Goal: Information Seeking & Learning: Learn about a topic

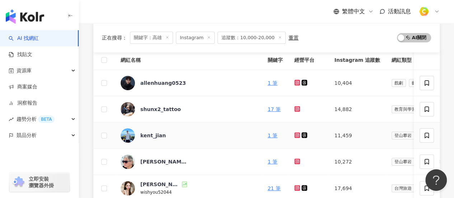
click at [295, 133] on icon at bounding box center [296, 134] width 3 height 3
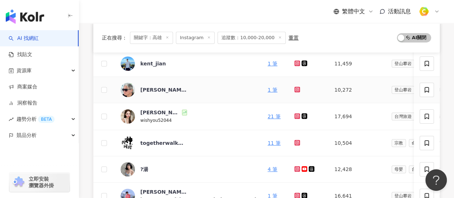
scroll to position [108, 0]
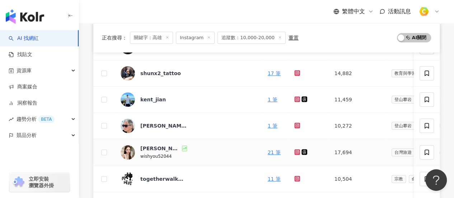
click at [295, 150] on icon at bounding box center [296, 151] width 3 height 3
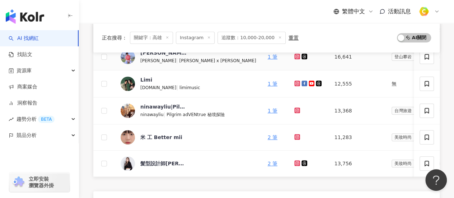
scroll to position [323, 0]
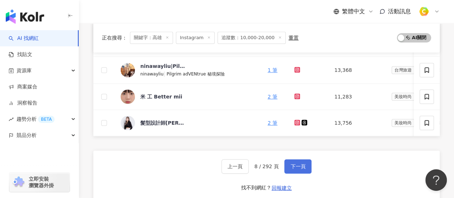
click at [292, 173] on button "下一頁" at bounding box center [297, 166] width 27 height 14
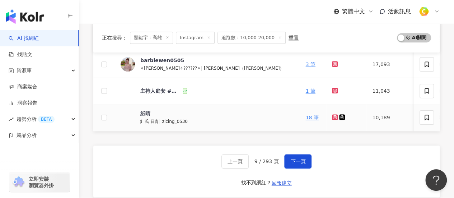
scroll to position [359, 0]
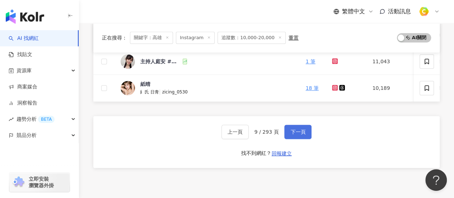
click at [308, 135] on button "下一頁" at bounding box center [297, 131] width 27 height 14
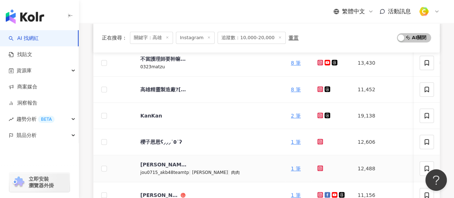
scroll to position [215, 0]
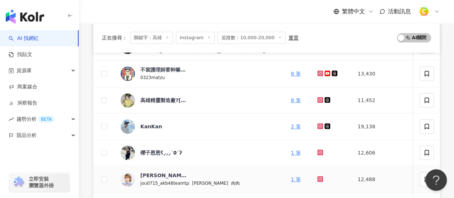
click at [317, 176] on icon at bounding box center [320, 179] width 6 height 6
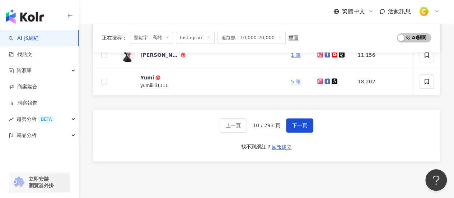
scroll to position [394, 0]
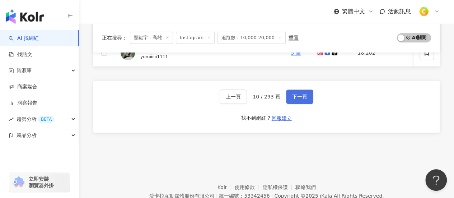
click at [304, 99] on span "下一頁" at bounding box center [299, 97] width 15 height 6
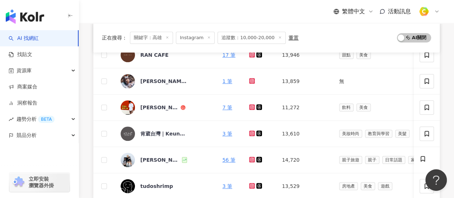
scroll to position [143, 0]
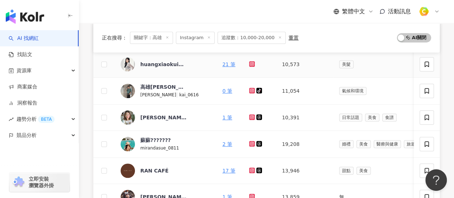
click at [250, 61] on icon at bounding box center [252, 64] width 6 height 6
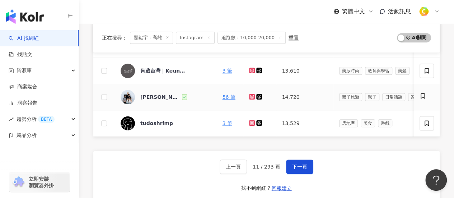
scroll to position [323, 0]
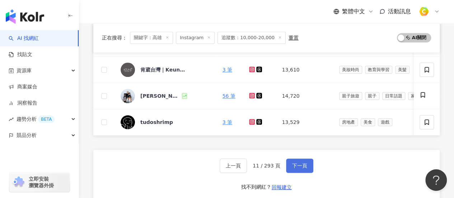
click at [298, 168] on span "下一頁" at bounding box center [299, 165] width 15 height 6
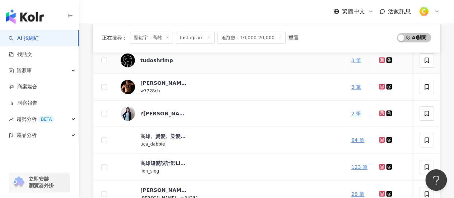
scroll to position [251, 0]
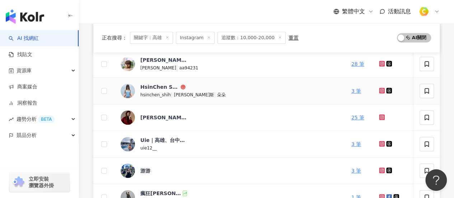
click at [379, 89] on icon at bounding box center [381, 90] width 5 height 4
click at [380, 142] on icon at bounding box center [381, 143] width 3 height 3
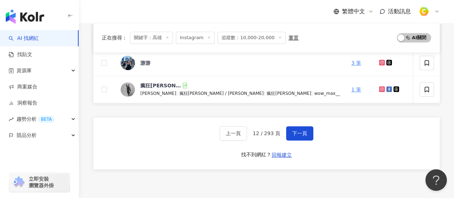
scroll to position [323, 0]
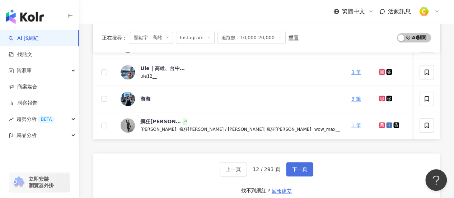
click at [299, 172] on span "下一頁" at bounding box center [299, 169] width 15 height 6
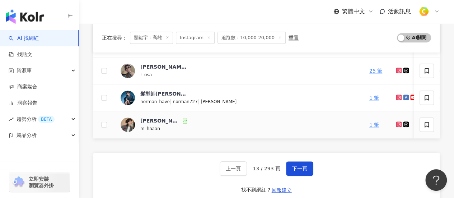
click at [396, 123] on icon at bounding box center [398, 124] width 5 height 4
click at [301, 171] on span "下一頁" at bounding box center [299, 168] width 15 height 6
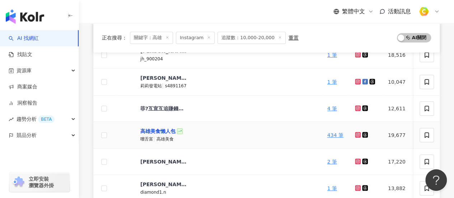
scroll to position [108, 0]
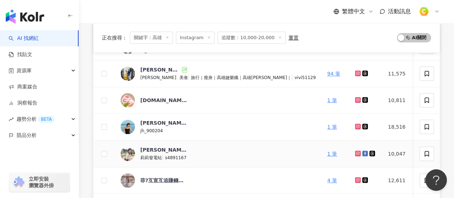
click at [355, 152] on icon at bounding box center [357, 153] width 5 height 4
click at [311, 15] on div "繁體中文 活動訊息" at bounding box center [266, 11] width 346 height 23
click at [356, 127] on icon at bounding box center [357, 126] width 3 height 3
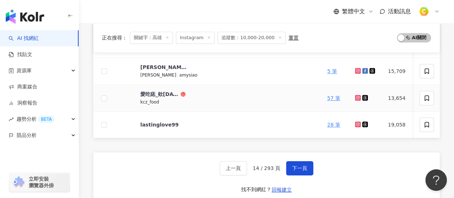
scroll to position [359, 0]
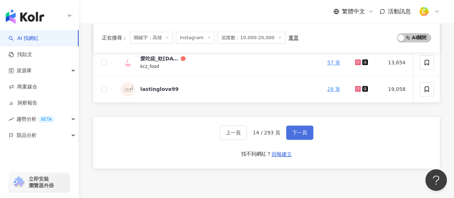
click at [297, 135] on span "下一頁" at bounding box center [299, 132] width 15 height 6
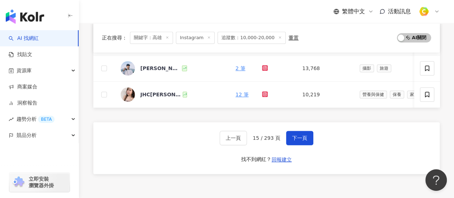
scroll to position [319, 0]
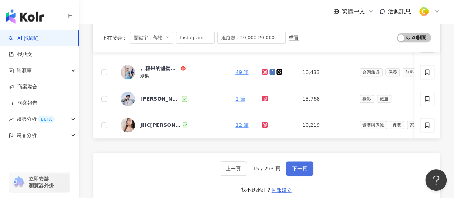
click at [303, 169] on span "下一頁" at bounding box center [299, 168] width 15 height 6
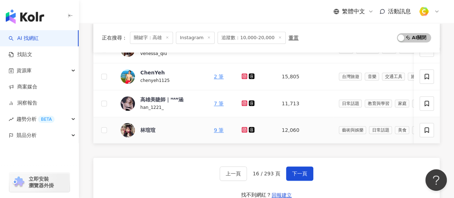
click at [241, 129] on icon at bounding box center [244, 130] width 6 height 6
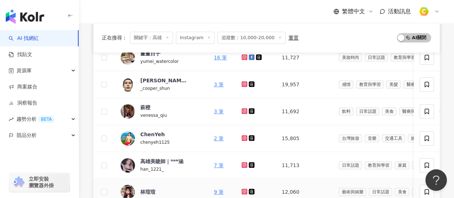
scroll to position [176, 0]
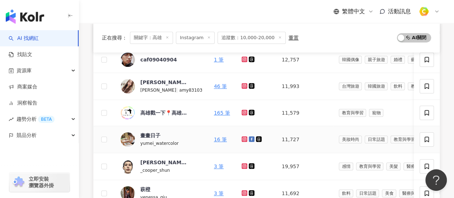
click at [241, 136] on icon at bounding box center [244, 139] width 6 height 6
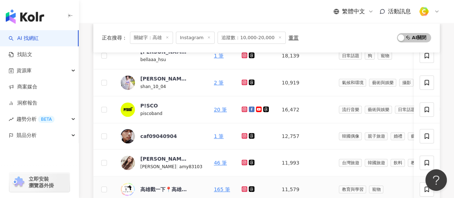
scroll to position [68, 0]
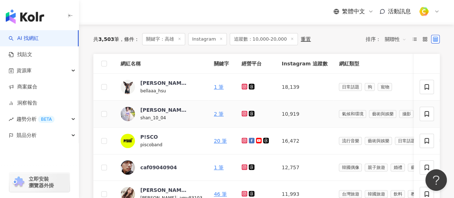
click at [241, 111] on icon at bounding box center [244, 113] width 6 height 6
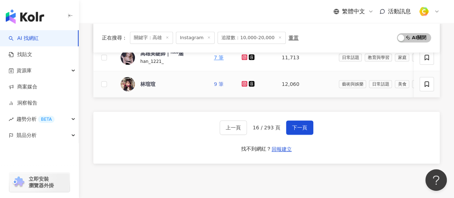
scroll to position [355, 0]
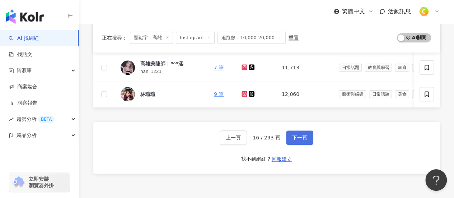
click at [293, 140] on span "下一頁" at bounding box center [299, 137] width 15 height 6
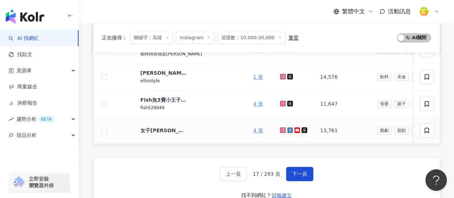
scroll to position [247, 0]
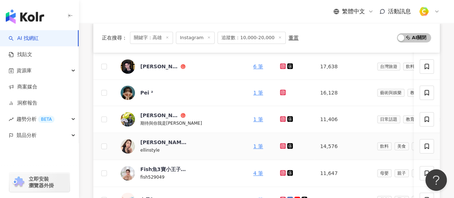
click at [280, 143] on icon at bounding box center [282, 145] width 5 height 4
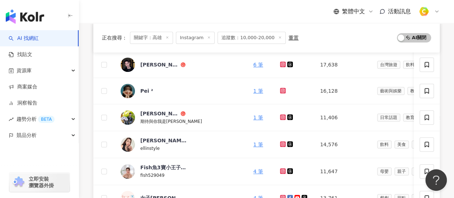
scroll to position [251, 0]
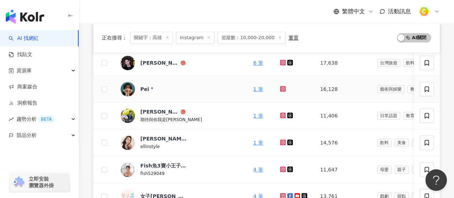
click at [281, 87] on icon at bounding box center [282, 88] width 3 height 3
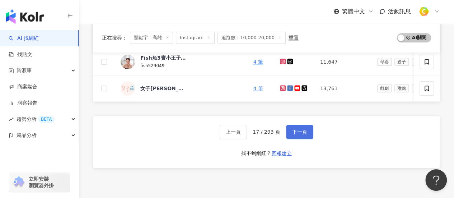
click at [296, 134] on span "下一頁" at bounding box center [299, 132] width 15 height 6
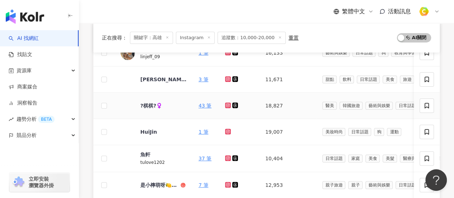
scroll to position [143, 0]
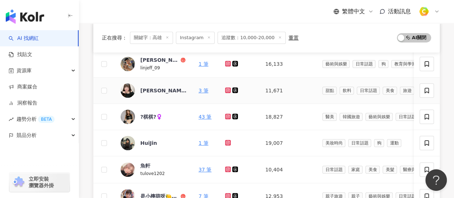
click at [225, 88] on icon at bounding box center [228, 90] width 6 height 6
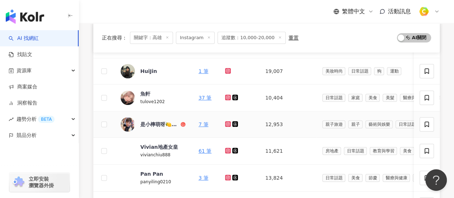
scroll to position [323, 0]
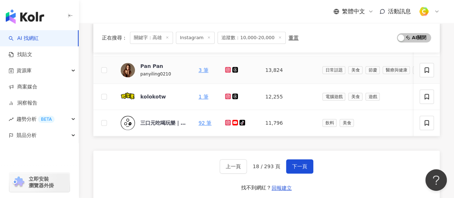
click at [228, 68] on icon at bounding box center [228, 69] width 5 height 4
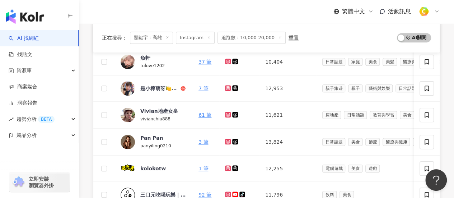
scroll to position [359, 0]
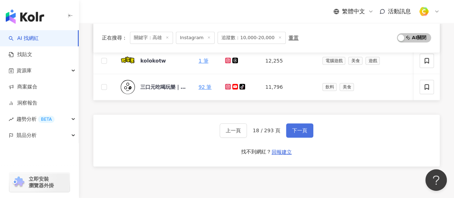
click at [294, 133] on span "下一頁" at bounding box center [299, 130] width 15 height 6
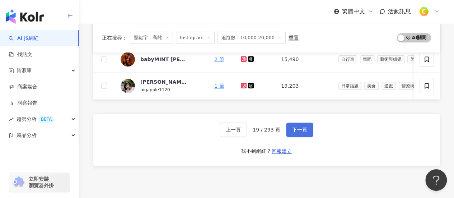
click at [298, 132] on span "下一頁" at bounding box center [299, 130] width 15 height 6
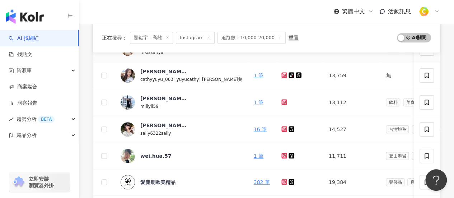
scroll to position [394, 0]
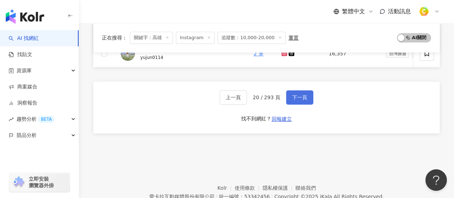
click at [306, 102] on button "下一頁" at bounding box center [299, 97] width 27 height 14
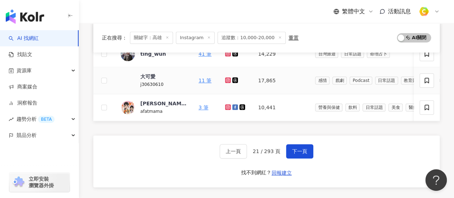
scroll to position [287, 0]
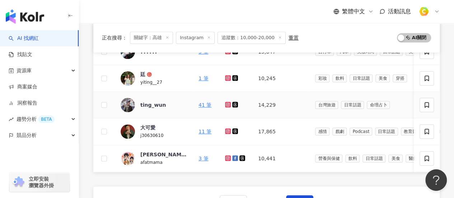
click at [226, 103] on icon at bounding box center [228, 104] width 5 height 4
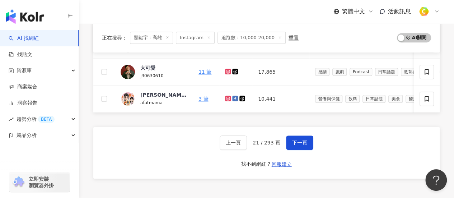
scroll to position [394, 0]
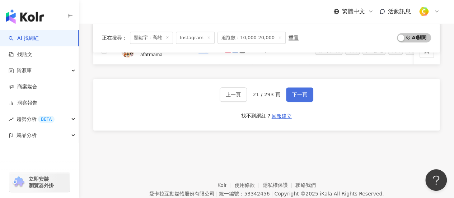
click at [300, 97] on span "下一頁" at bounding box center [299, 94] width 15 height 6
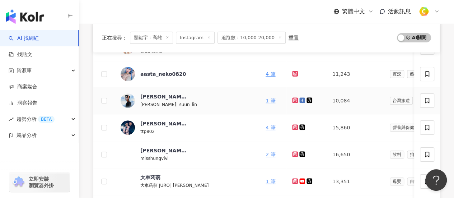
scroll to position [72, 0]
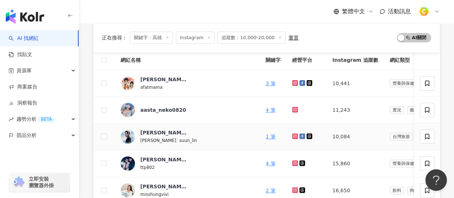
click at [292, 138] on icon at bounding box center [295, 136] width 6 height 6
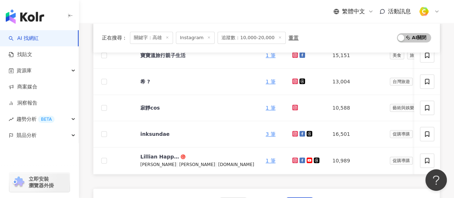
scroll to position [394, 0]
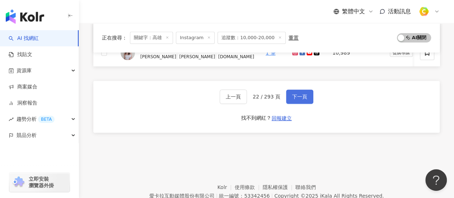
click at [301, 99] on span "下一頁" at bounding box center [299, 97] width 15 height 6
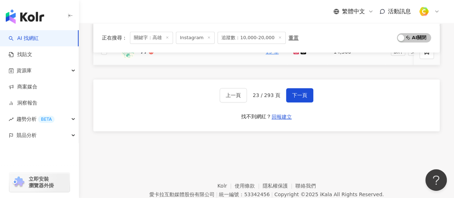
click at [150, 62] on td "77" at bounding box center [187, 52] width 145 height 26
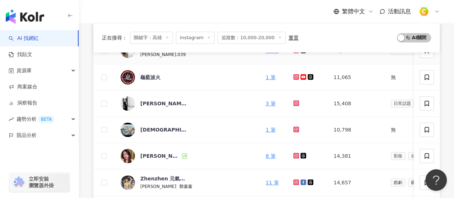
scroll to position [108, 0]
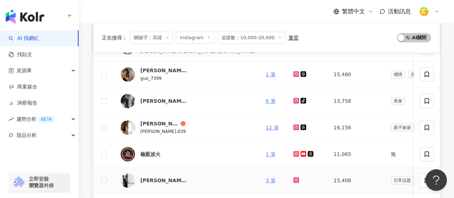
click at [295, 179] on icon at bounding box center [295, 179] width 1 height 1
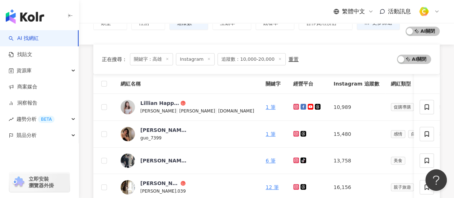
scroll to position [72, 0]
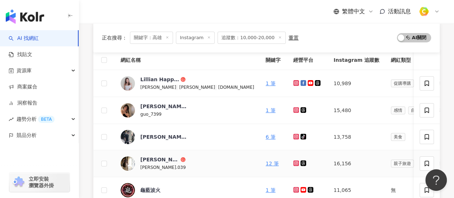
click at [294, 164] on icon at bounding box center [296, 163] width 5 height 4
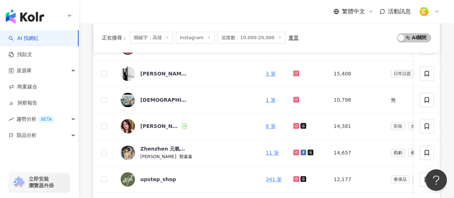
scroll to position [251, 0]
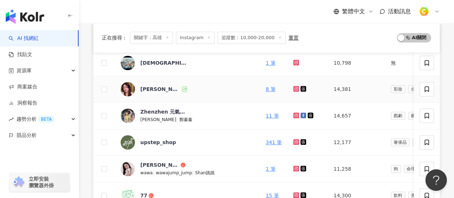
click at [294, 87] on icon at bounding box center [296, 88] width 5 height 4
click at [157, 86] on div "emily_haircare" at bounding box center [160, 88] width 40 height 7
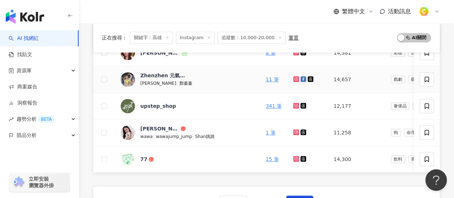
scroll to position [323, 0]
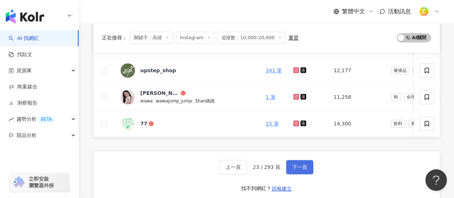
click at [299, 168] on span "下一頁" at bounding box center [299, 167] width 15 height 6
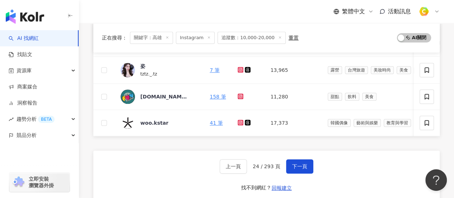
click at [136, 147] on div "網紅名稱 關鍵字 經營平台 Instagram 追蹤數 網紅類型 互動率 漲粉率 觀看率 操作 77 15 筆 14,300 飲料 美食 3.3% 13.2%…" at bounding box center [266, 9] width 346 height 421
click at [237, 67] on link at bounding box center [240, 70] width 7 height 6
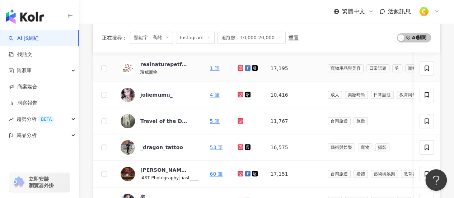
scroll to position [356, 0]
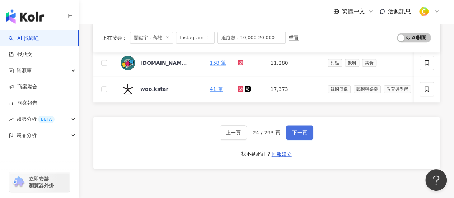
click at [297, 135] on span "下一頁" at bounding box center [299, 132] width 15 height 6
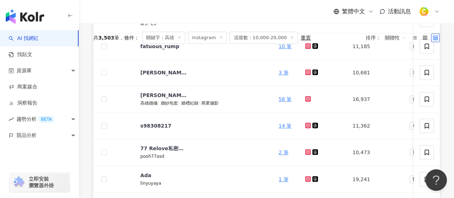
scroll to position [321, 0]
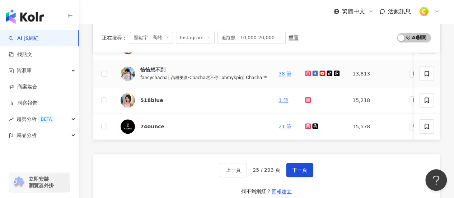
click at [306, 72] on icon at bounding box center [307, 73] width 3 height 3
click at [298, 171] on span "下一頁" at bounding box center [299, 170] width 15 height 6
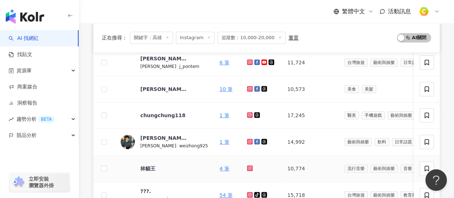
scroll to position [105, 0]
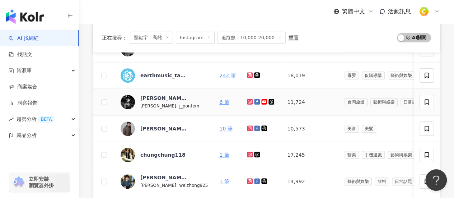
click at [247, 103] on icon at bounding box center [249, 101] width 5 height 4
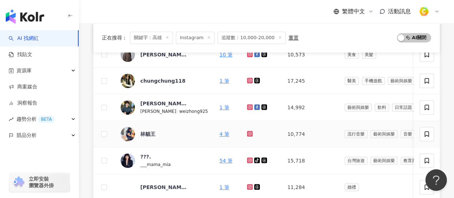
scroll to position [215, 0]
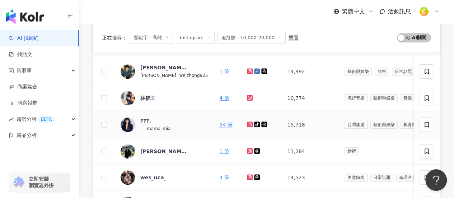
click at [248, 123] on icon at bounding box center [249, 124] width 3 height 3
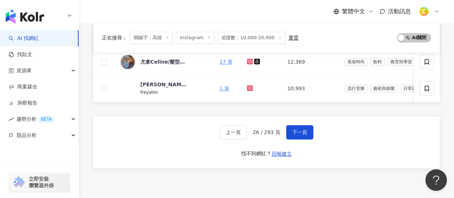
scroll to position [359, 0]
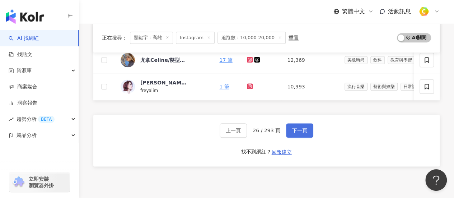
click at [297, 133] on span "下一頁" at bounding box center [299, 130] width 15 height 6
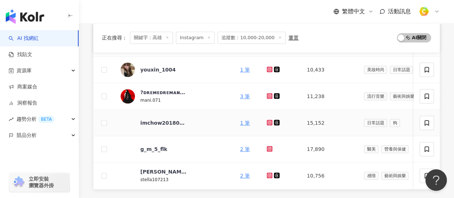
scroll to position [323, 0]
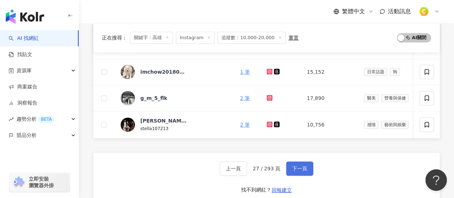
click at [298, 171] on span "下一頁" at bounding box center [299, 168] width 15 height 6
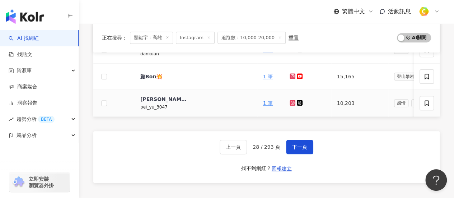
scroll to position [394, 0]
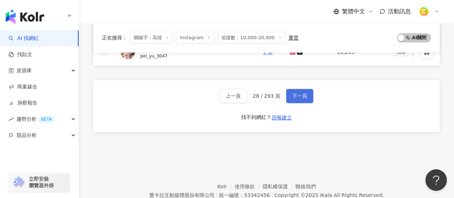
click at [296, 98] on span "下一頁" at bounding box center [299, 96] width 15 height 6
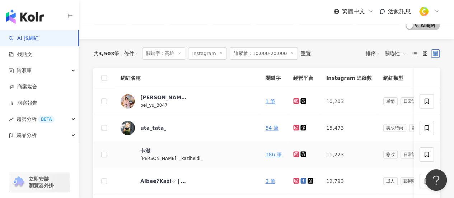
scroll to position [108, 0]
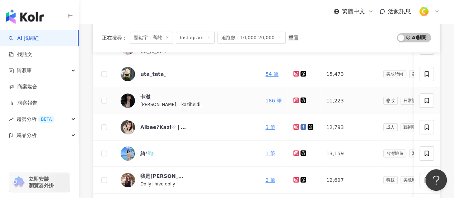
click at [294, 99] on icon at bounding box center [296, 100] width 5 height 4
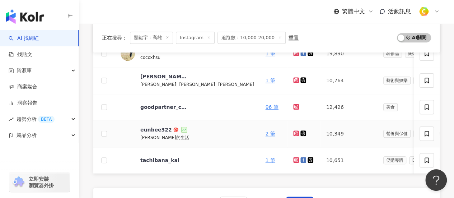
scroll to position [359, 0]
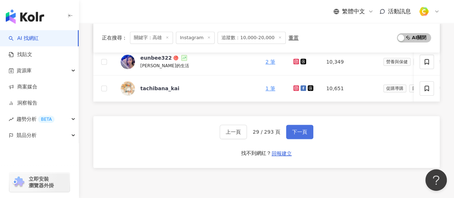
click at [297, 133] on span "下一頁" at bounding box center [299, 132] width 15 height 6
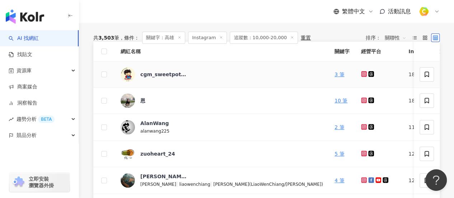
scroll to position [108, 0]
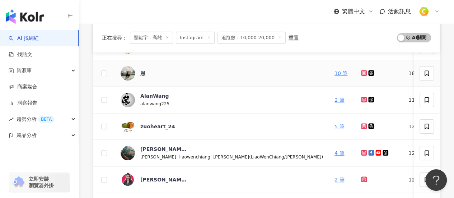
click at [361, 74] on link at bounding box center [364, 73] width 7 height 6
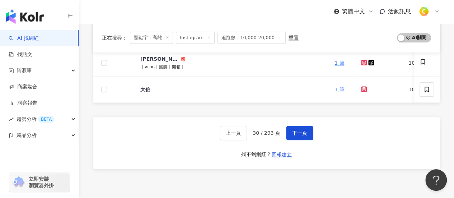
scroll to position [394, 0]
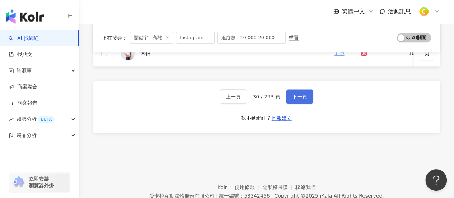
click at [304, 99] on span "下一頁" at bounding box center [299, 97] width 15 height 6
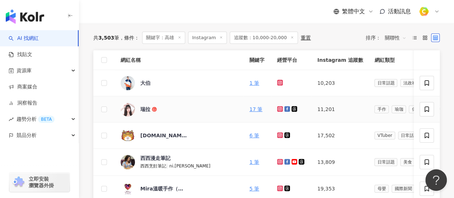
scroll to position [36, 0]
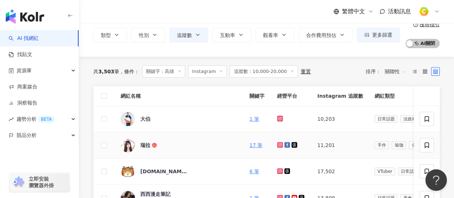
click at [278, 145] on icon at bounding box center [279, 144] width 3 height 3
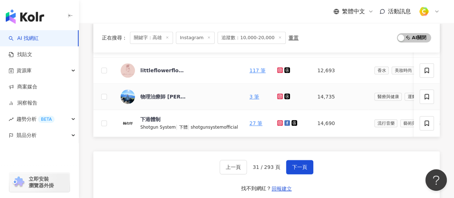
scroll to position [323, 0]
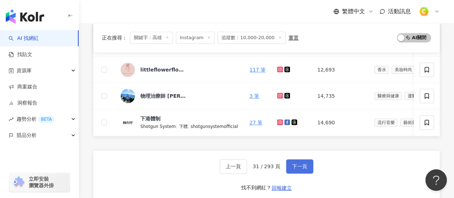
click at [305, 169] on span "下一頁" at bounding box center [299, 166] width 15 height 6
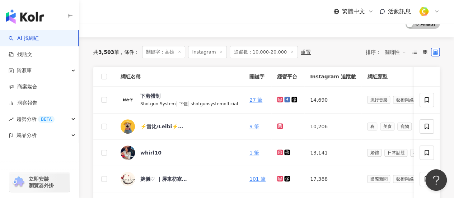
scroll to position [143, 0]
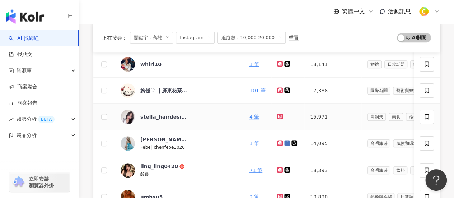
click at [279, 116] on div at bounding box center [288, 117] width 22 height 8
click at [278, 117] on icon at bounding box center [279, 116] width 3 height 3
click at [277, 170] on icon at bounding box center [280, 170] width 6 height 6
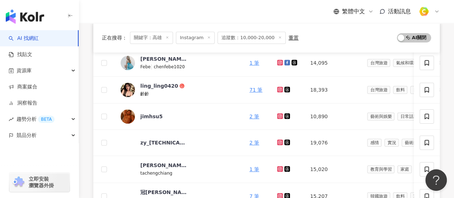
scroll to position [287, 0]
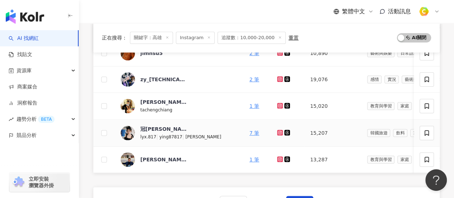
click at [277, 132] on icon at bounding box center [280, 132] width 6 height 6
click at [136, 127] on div "冠瑛 lyx.817 | ying87817 | 李冠瑛" at bounding box center [170, 132] width 100 height 15
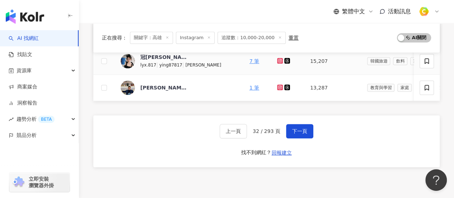
click at [298, 134] on span "下一頁" at bounding box center [299, 131] width 15 height 6
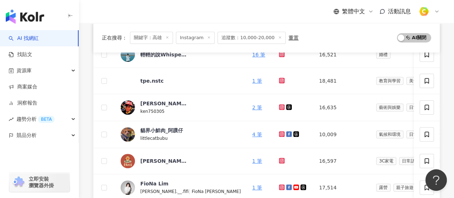
scroll to position [359, 0]
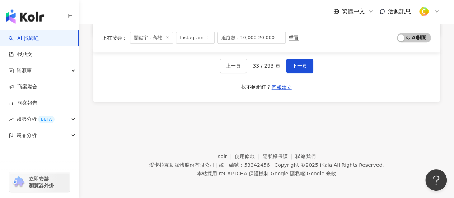
scroll to position [430, 0]
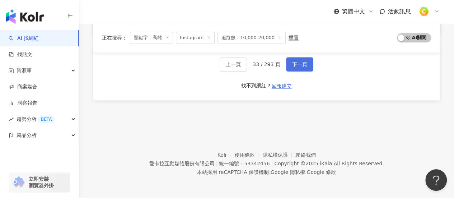
click at [293, 65] on span "下一頁" at bounding box center [299, 64] width 15 height 6
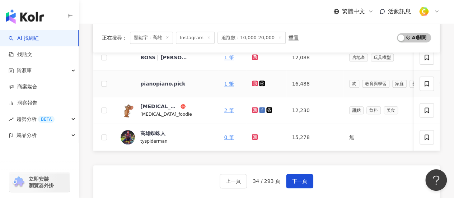
scroll to position [214, 0]
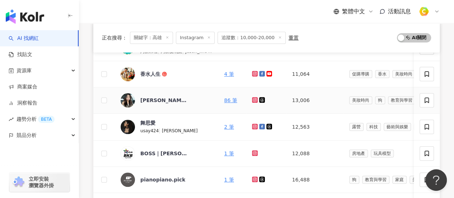
click at [255, 100] on icon at bounding box center [254, 99] width 3 height 3
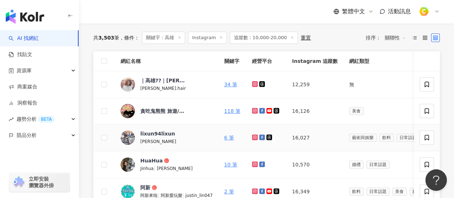
scroll to position [143, 0]
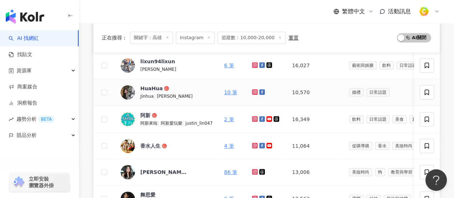
click at [253, 93] on icon at bounding box center [255, 92] width 6 height 6
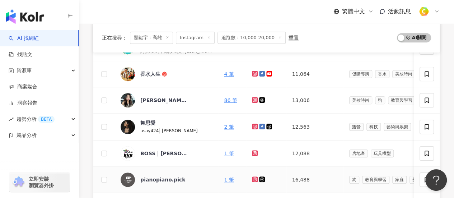
scroll to position [430, 0]
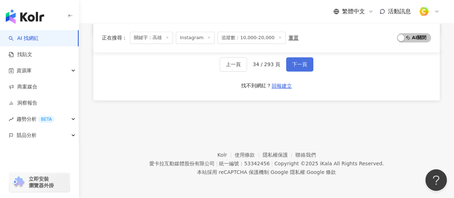
click at [297, 70] on button "下一頁" at bounding box center [299, 64] width 27 height 14
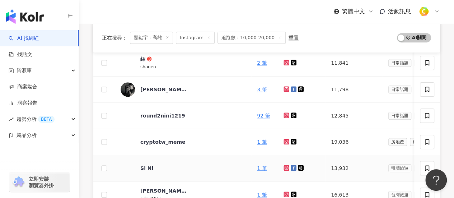
scroll to position [212, 0]
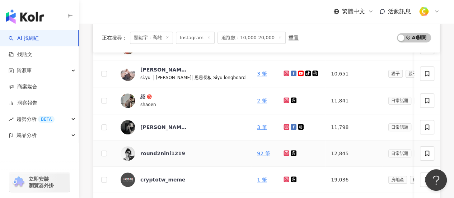
click at [284, 153] on icon at bounding box center [286, 153] width 5 height 4
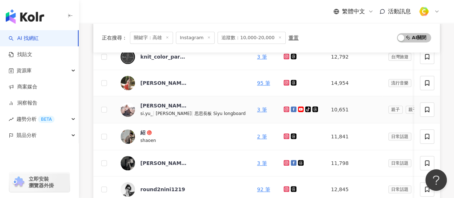
click at [283, 107] on icon at bounding box center [286, 109] width 6 height 6
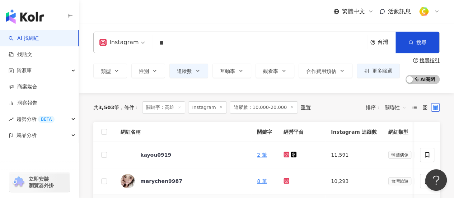
scroll to position [0, 0]
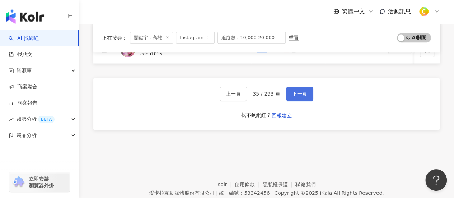
click at [298, 96] on span "下一頁" at bounding box center [299, 94] width 15 height 6
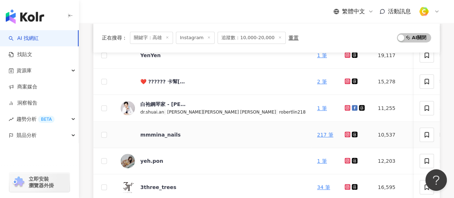
scroll to position [323, 0]
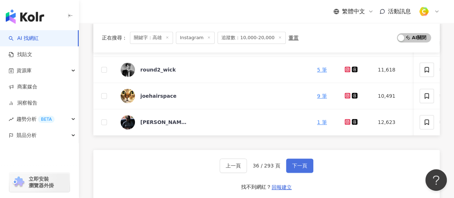
click at [307, 170] on button "下一頁" at bounding box center [299, 165] width 27 height 14
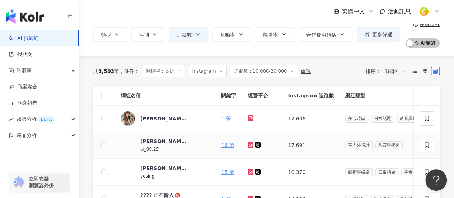
scroll to position [36, 0]
click at [247, 146] on icon at bounding box center [250, 145] width 6 height 6
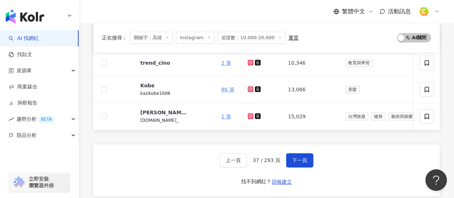
scroll to position [287, 0]
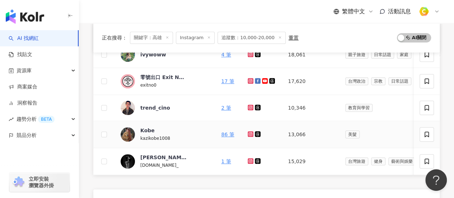
click at [247, 134] on g at bounding box center [250, 134] width 6 height 6
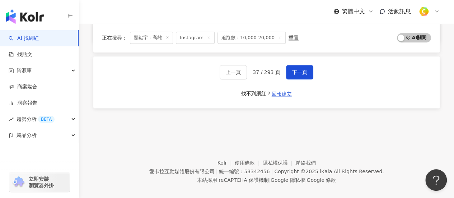
scroll to position [431, 0]
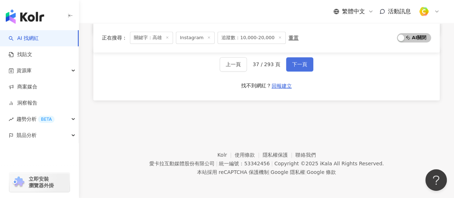
click at [297, 66] on span "下一頁" at bounding box center [299, 64] width 15 height 6
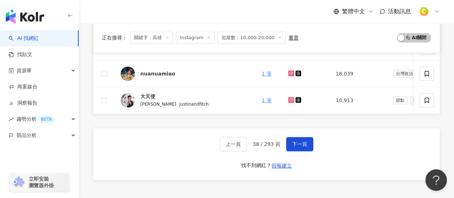
scroll to position [428, 0]
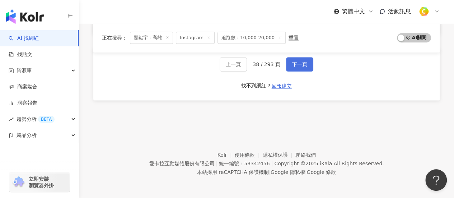
click at [297, 63] on span "下一頁" at bounding box center [299, 64] width 15 height 6
click at [300, 69] on button "下一頁" at bounding box center [299, 64] width 27 height 14
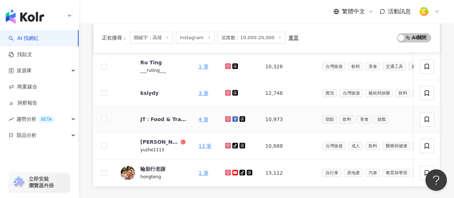
scroll to position [285, 0]
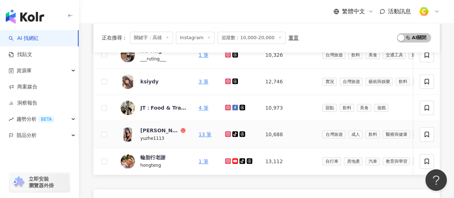
click at [229, 134] on icon at bounding box center [228, 134] width 6 height 6
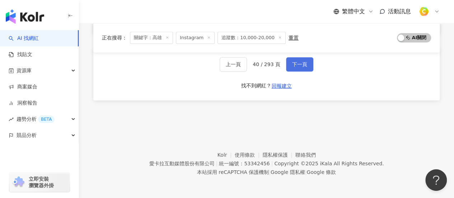
click at [302, 66] on span "下一頁" at bounding box center [299, 64] width 15 height 6
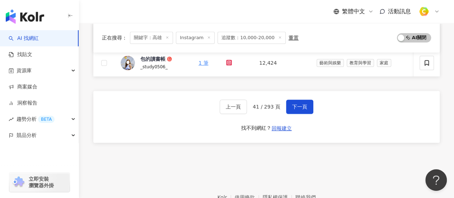
scroll to position [427, 0]
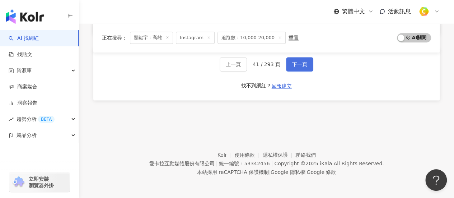
click at [304, 63] on span "下一頁" at bounding box center [299, 64] width 15 height 6
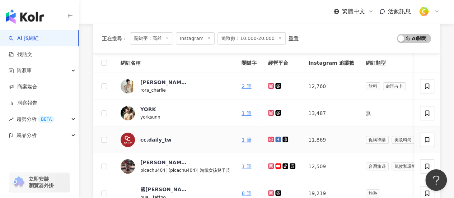
scroll to position [320, 0]
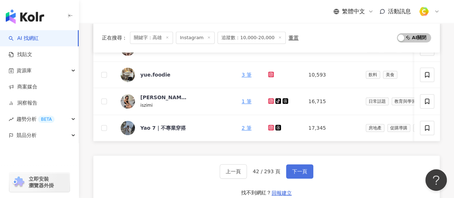
click at [298, 174] on span "下一頁" at bounding box center [299, 171] width 15 height 6
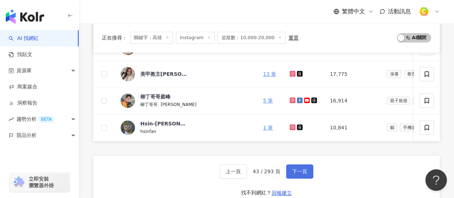
click at [299, 171] on button "下一頁" at bounding box center [299, 171] width 27 height 14
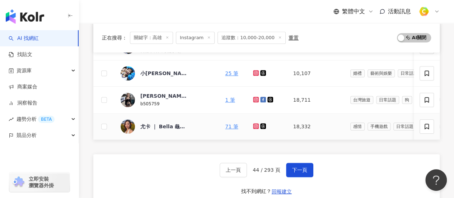
click at [254, 126] on icon at bounding box center [255, 125] width 3 height 3
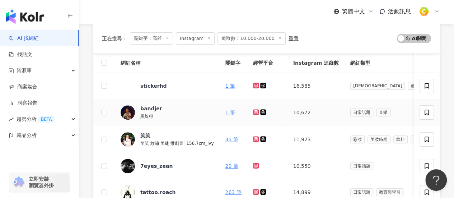
scroll to position [429, 0]
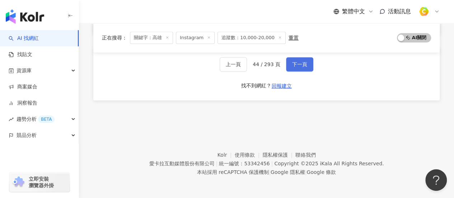
click at [304, 62] on span "下一頁" at bounding box center [299, 64] width 15 height 6
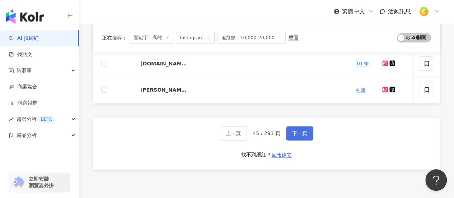
scroll to position [356, 0]
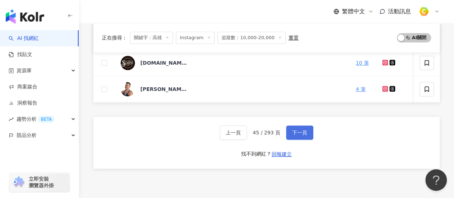
click at [295, 134] on span "下一頁" at bounding box center [299, 132] width 15 height 6
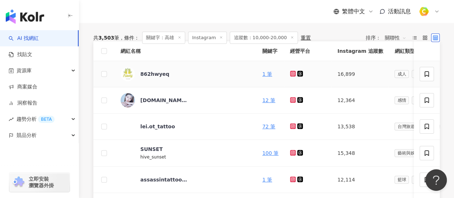
scroll to position [70, 0]
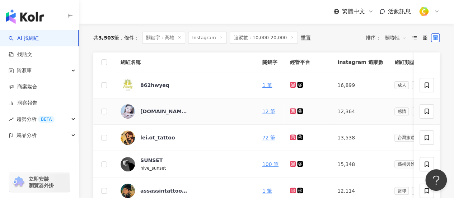
click at [291, 110] on icon at bounding box center [292, 110] width 3 height 3
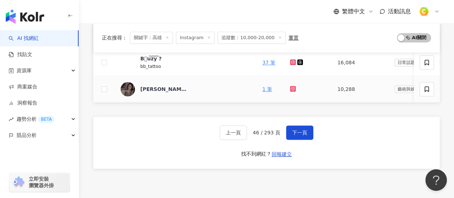
scroll to position [356, 0]
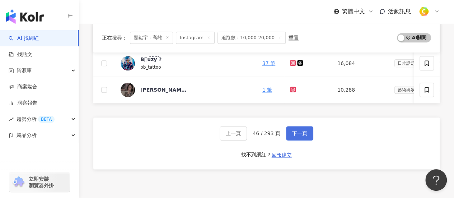
click at [305, 140] on button "下一頁" at bounding box center [299, 133] width 27 height 14
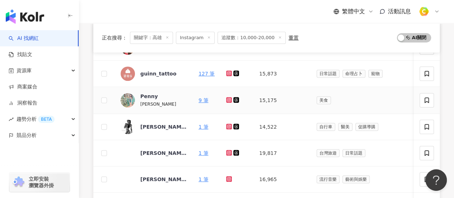
scroll to position [323, 0]
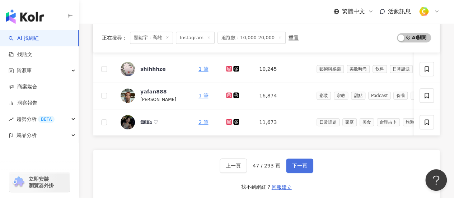
click at [288, 166] on button "下一頁" at bounding box center [299, 165] width 27 height 14
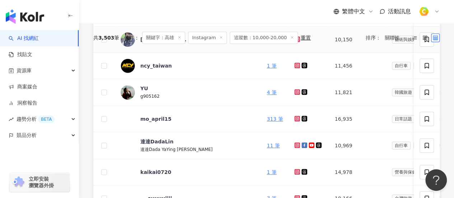
scroll to position [143, 0]
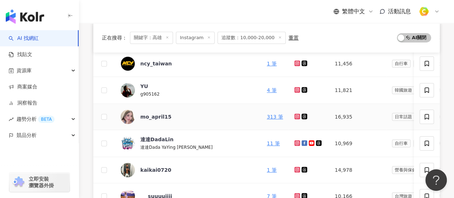
click at [294, 117] on icon at bounding box center [297, 116] width 6 height 6
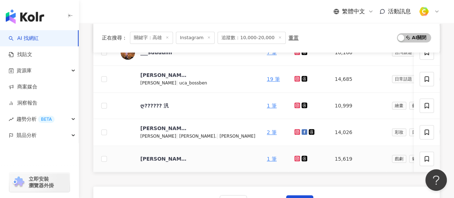
scroll to position [359, 0]
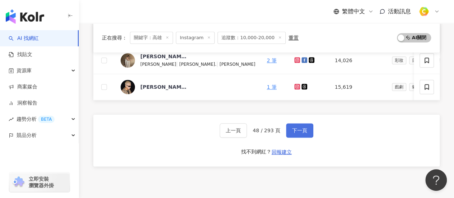
click at [303, 133] on span "下一頁" at bounding box center [299, 130] width 15 height 6
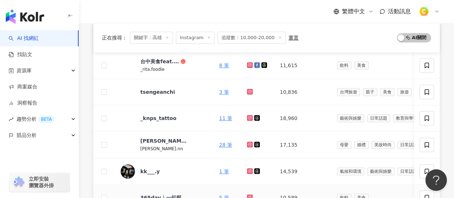
scroll to position [394, 0]
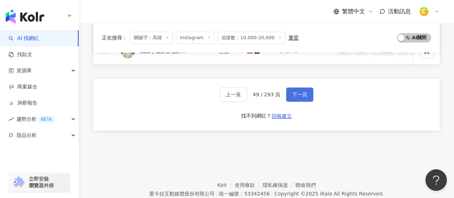
click at [294, 97] on span "下一頁" at bounding box center [299, 94] width 15 height 6
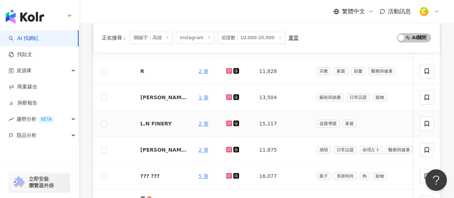
scroll to position [359, 0]
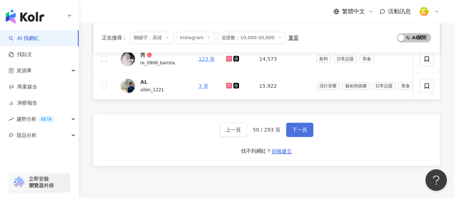
click at [292, 132] on span "下一頁" at bounding box center [299, 130] width 15 height 6
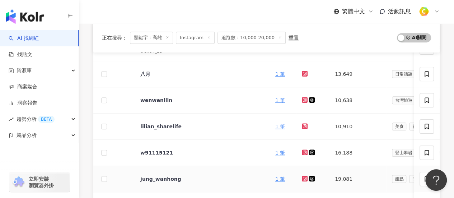
scroll to position [143, 0]
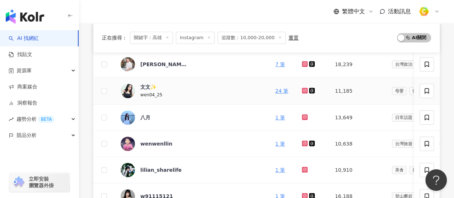
click at [303, 89] on icon at bounding box center [304, 90] width 3 height 3
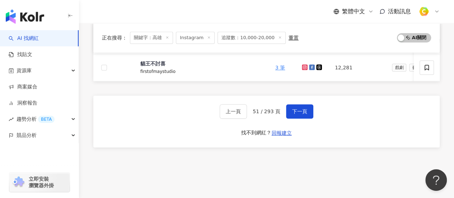
scroll to position [428, 0]
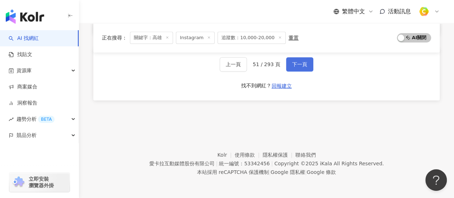
click at [298, 63] on span "下一頁" at bounding box center [299, 64] width 15 height 6
click at [113, 119] on footer "Kolr 使用條款 隱私權保護 聯絡我們 愛卡拉互動媒體股份有限公司 | 統一編號：53342456 | Copyright © 2025 iKala All…" at bounding box center [266, 158] width 375 height 80
click at [116, 153] on footer "Kolr 使用條款 隱私權保護 聯絡我們 愛卡拉互動媒體股份有限公司 | 統一編號：53342456 | Copyright © 2025 iKala All…" at bounding box center [266, 158] width 375 height 80
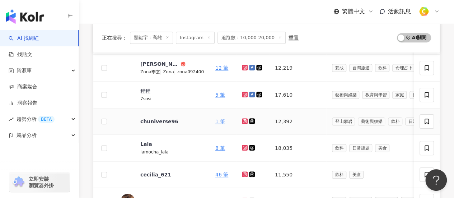
scroll to position [213, 0]
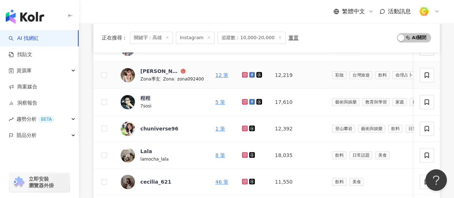
click at [242, 74] on icon at bounding box center [244, 74] width 5 height 4
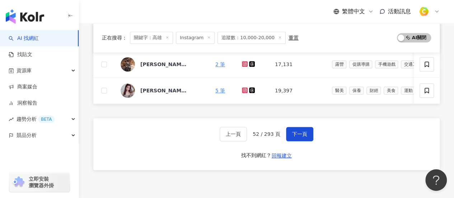
scroll to position [285, 0]
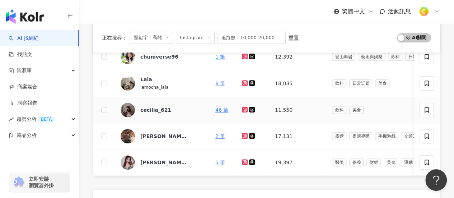
click at [244, 107] on icon at bounding box center [245, 109] width 6 height 6
click at [157, 106] on div "cecilia_621" at bounding box center [155, 109] width 31 height 7
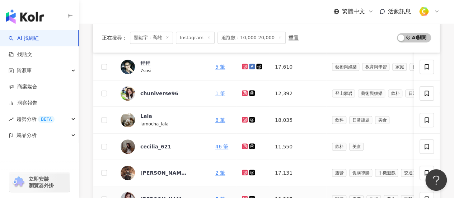
scroll to position [213, 0]
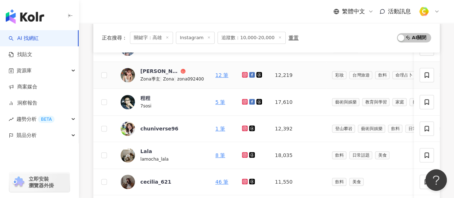
click at [242, 75] on icon at bounding box center [245, 75] width 6 height 6
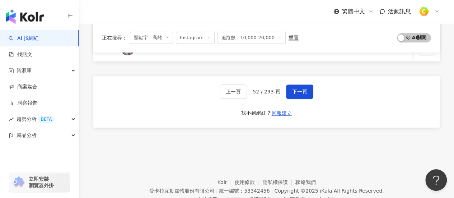
scroll to position [428, 0]
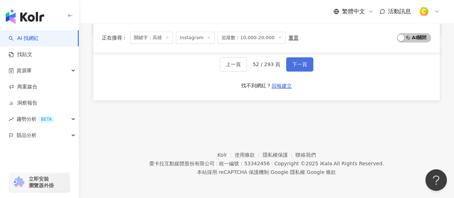
click at [293, 71] on button "下一頁" at bounding box center [299, 64] width 27 height 14
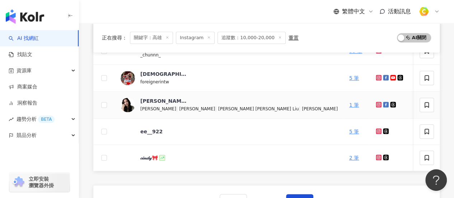
scroll to position [214, 0]
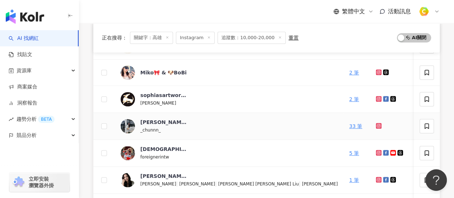
click at [376, 124] on icon at bounding box center [378, 125] width 5 height 4
click at [158, 122] on div "amber.hsiao" at bounding box center [163, 121] width 47 height 7
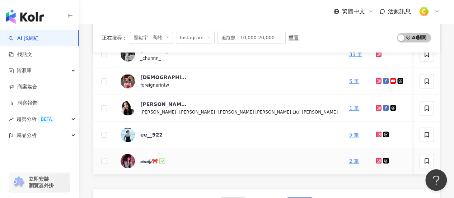
scroll to position [394, 0]
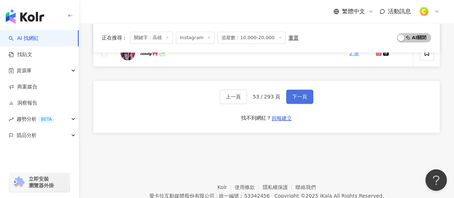
click at [297, 99] on span "下一頁" at bounding box center [299, 97] width 15 height 6
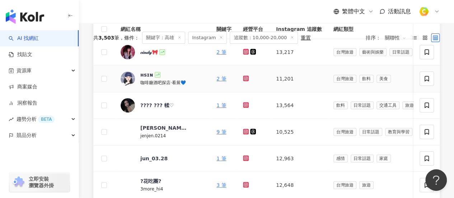
scroll to position [143, 0]
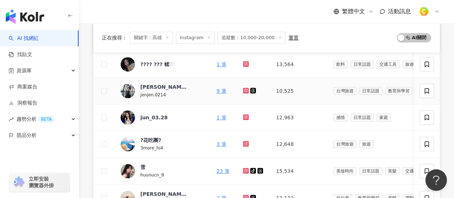
click at [243, 93] on link at bounding box center [246, 91] width 7 height 6
click at [328, 36] on div "正在搜尋 ： 關鍵字：高雄 Instagram 追蹤數：10,000-20,000 重置 AI 開啟 AI 關閉" at bounding box center [266, 38] width 329 height 12
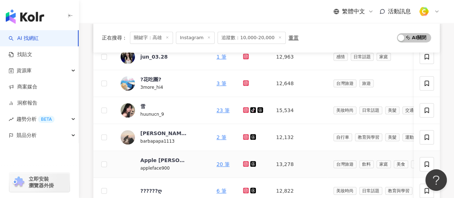
scroll to position [215, 0]
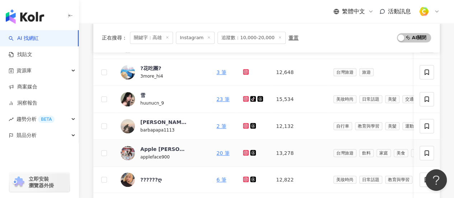
click at [244, 152] on icon at bounding box center [245, 152] width 3 height 3
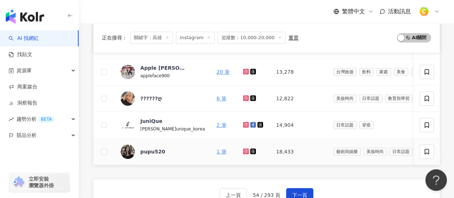
scroll to position [251, 0]
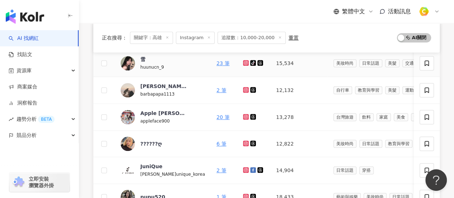
click at [244, 62] on icon at bounding box center [245, 62] width 3 height 3
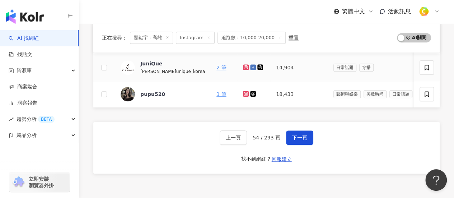
scroll to position [323, 0]
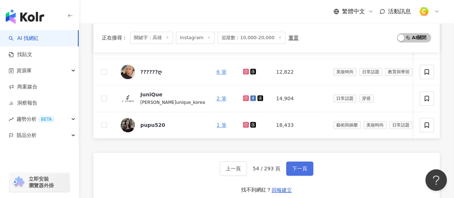
click at [301, 170] on span "下一頁" at bounding box center [299, 168] width 15 height 6
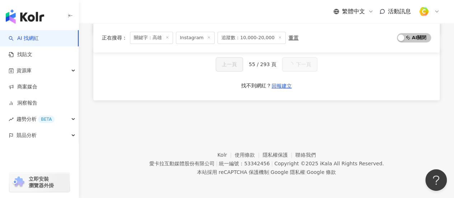
scroll to position [108, 0]
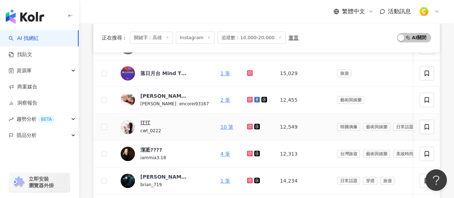
click at [247, 124] on icon at bounding box center [249, 126] width 5 height 4
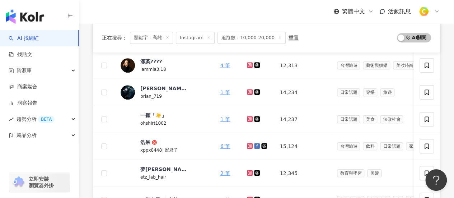
scroll to position [251, 0]
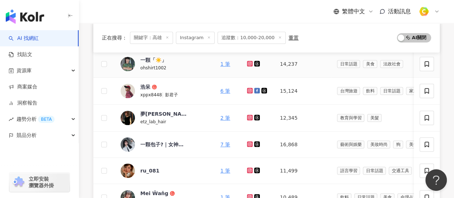
click at [298, 75] on td "14,237" at bounding box center [302, 64] width 57 height 27
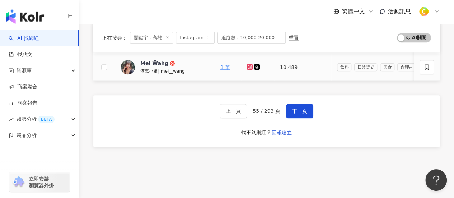
scroll to position [394, 0]
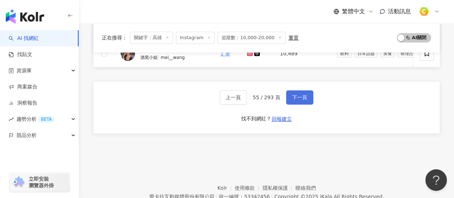
click at [294, 94] on button "下一頁" at bounding box center [299, 97] width 27 height 14
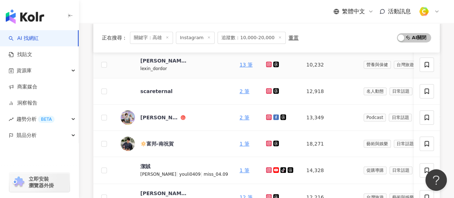
scroll to position [143, 0]
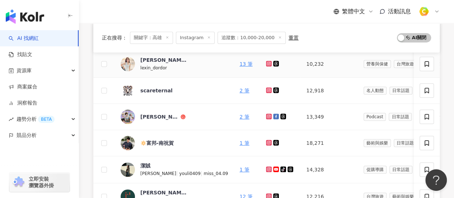
click at [266, 63] on icon at bounding box center [268, 63] width 5 height 4
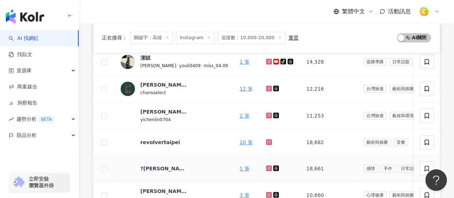
scroll to position [215, 0]
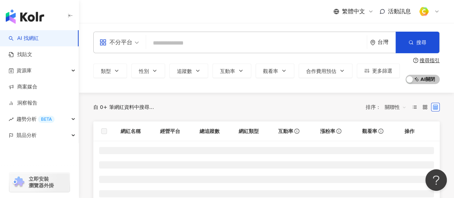
click at [172, 44] on input "search" at bounding box center [256, 43] width 215 height 14
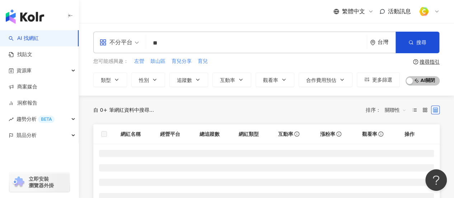
click at [138, 43] on span "不分平台" at bounding box center [118, 42] width 39 height 11
type input "**"
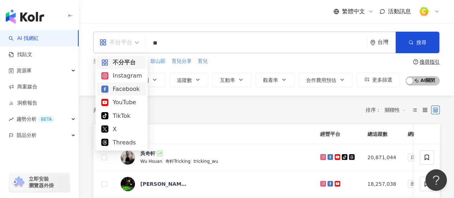
click at [138, 77] on div "Instagram" at bounding box center [121, 75] width 41 height 9
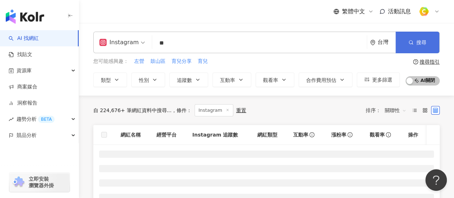
click at [423, 48] on button "搜尋" at bounding box center [417, 43] width 44 height 22
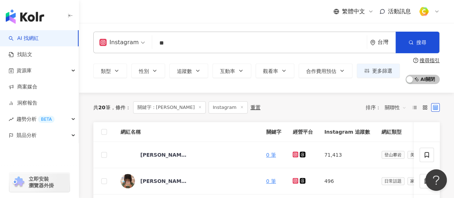
scroll to position [36, 0]
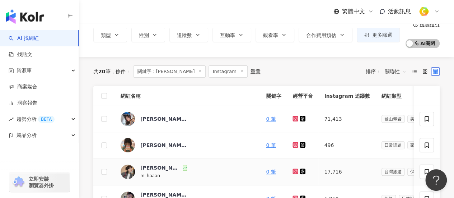
click at [292, 171] on icon at bounding box center [295, 171] width 6 height 6
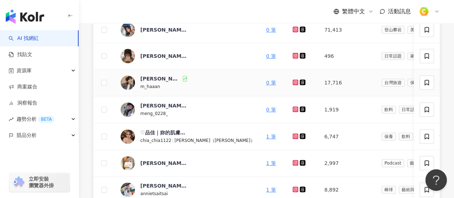
click at [149, 89] on span "m_haaan" at bounding box center [150, 86] width 20 height 5
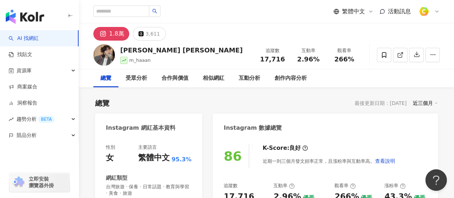
drag, startPoint x: 304, startPoint y: 38, endPoint x: 122, endPoint y: 33, distance: 183.0
click at [114, 48] on div "孟涵 HAN m_haaan 追蹤數 17,716 互動率 2.96% 觀看率 266%" at bounding box center [266, 55] width 375 height 28
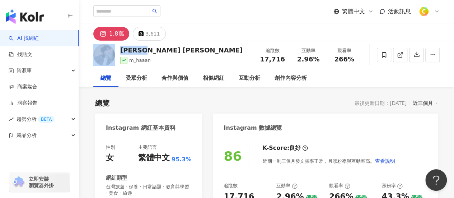
click at [116, 31] on div "1.8萬" at bounding box center [116, 34] width 15 height 10
click at [103, 32] on rect at bounding box center [103, 33] width 7 height 6
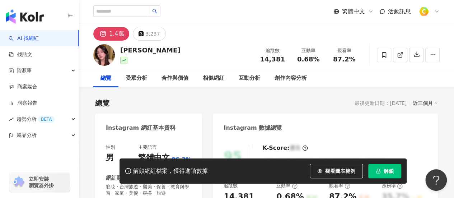
click at [382, 172] on button "解鎖" at bounding box center [384, 171] width 33 height 14
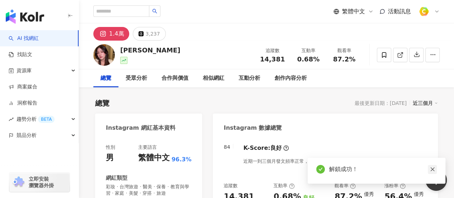
click at [432, 169] on icon "close" at bounding box center [432, 168] width 5 height 5
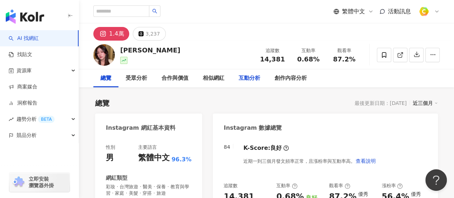
click at [252, 76] on div "互動分析" at bounding box center [249, 78] width 22 height 9
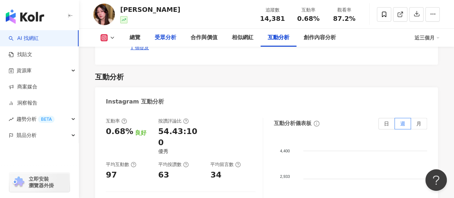
click at [164, 38] on div "受眾分析" at bounding box center [166, 37] width 22 height 9
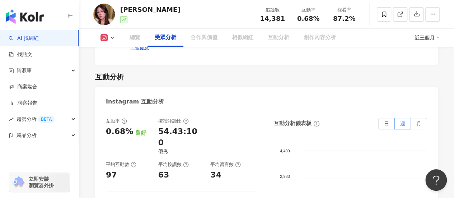
scroll to position [644, 0]
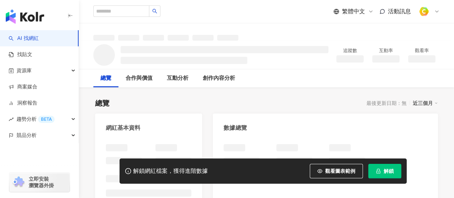
click at [382, 169] on button "解鎖" at bounding box center [384, 171] width 33 height 14
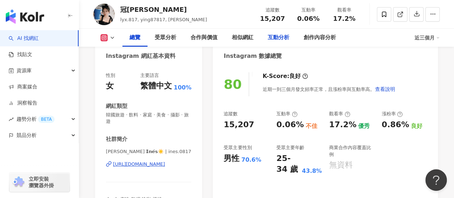
click at [280, 43] on div "互動分析" at bounding box center [278, 38] width 36 height 18
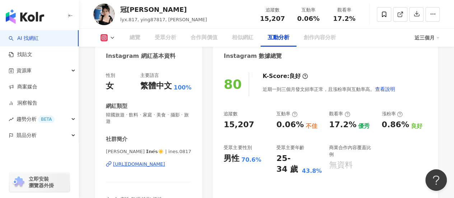
scroll to position [1410, 0]
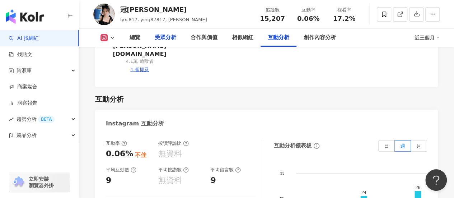
click at [169, 37] on div "受眾分析" at bounding box center [166, 37] width 22 height 9
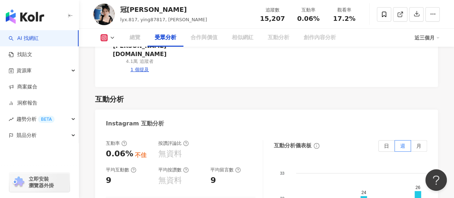
scroll to position [625, 0]
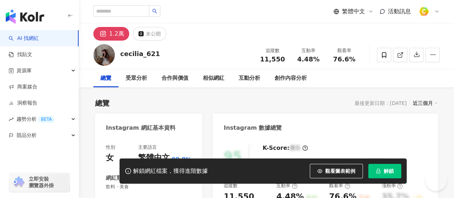
click at [373, 170] on button "解鎖" at bounding box center [384, 171] width 33 height 14
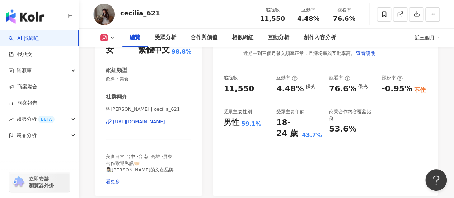
click at [280, 168] on div "86 K-Score : 良好 近期一到三個月發文頻率正常，且漲粉率與互動率高。 查看說明 追蹤數 11,550 互動率 4.48% 優秀 觀看率 76.6%…" at bounding box center [325, 112] width 225 height 166
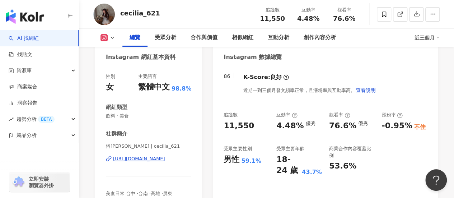
scroll to position [72, 0]
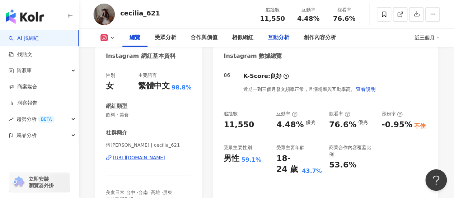
click at [283, 35] on div "互動分析" at bounding box center [278, 37] width 22 height 9
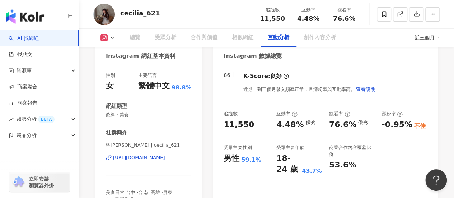
scroll to position [1399, 0]
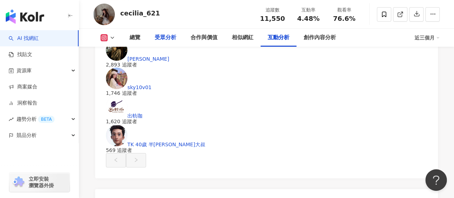
click at [158, 40] on div "受眾分析" at bounding box center [166, 37] width 22 height 9
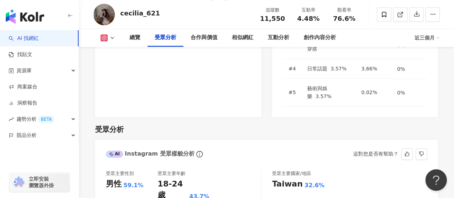
scroll to position [624, 0]
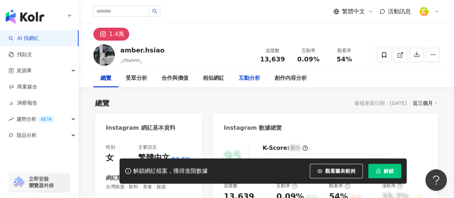
click at [243, 80] on div "互動分析" at bounding box center [249, 78] width 22 height 9
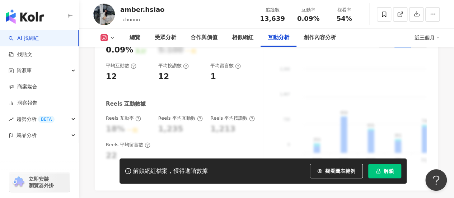
scroll to position [1427, 0]
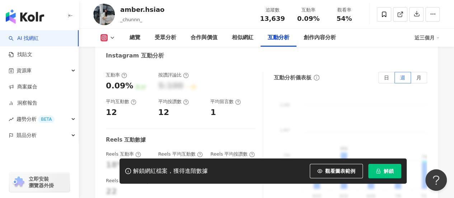
click at [381, 167] on button "解鎖" at bounding box center [384, 171] width 33 height 14
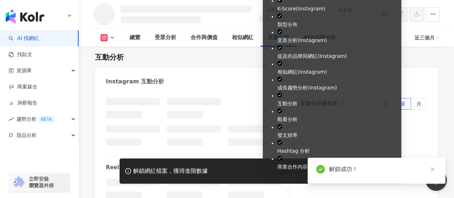
scroll to position [1260, 0]
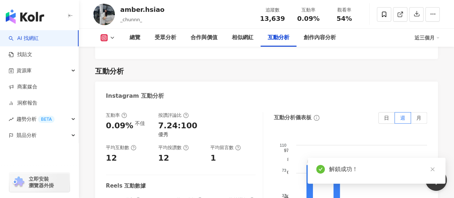
scroll to position [1414, 0]
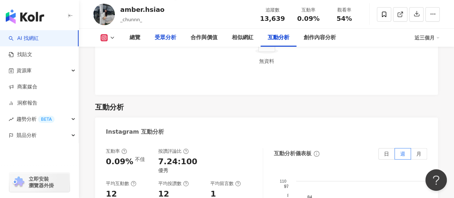
click at [163, 38] on div "受眾分析" at bounding box center [166, 37] width 22 height 9
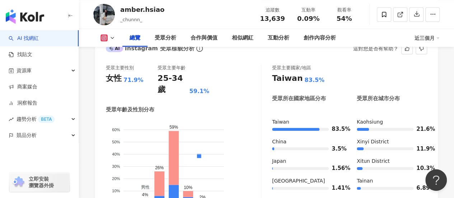
scroll to position [558, 0]
